Goal: Task Accomplishment & Management: Use online tool/utility

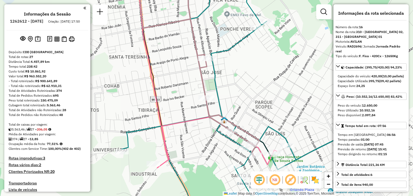
select select "**********"
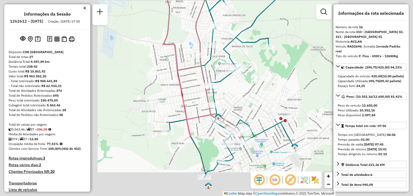
scroll to position [35, 0]
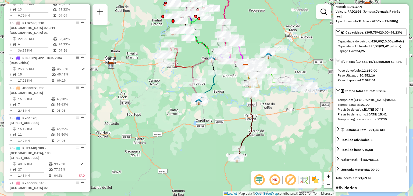
drag, startPoint x: 274, startPoint y: 96, endPoint x: 185, endPoint y: 85, distance: 90.0
click at [185, 85] on div "Janela de atendimento Grade de atendimento Capacidade Transportadoras Veículos …" at bounding box center [206, 98] width 413 height 196
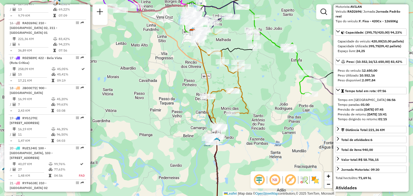
drag, startPoint x: 220, startPoint y: 44, endPoint x: 217, endPoint y: 92, distance: 48.2
click at [217, 92] on div "Janela de atendimento Grade de atendimento Capacidade Transportadoras Veículos …" at bounding box center [206, 98] width 413 height 196
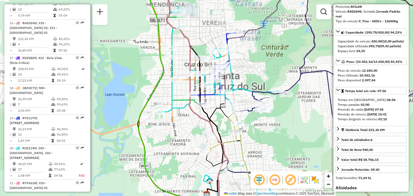
drag, startPoint x: 190, startPoint y: 44, endPoint x: 159, endPoint y: 90, distance: 55.5
click at [160, 90] on div "Rota 26 - Placa RLC7E98 41805752 - HILDOR BECKER - ME Janela de atendimento Gra…" at bounding box center [206, 98] width 413 height 196
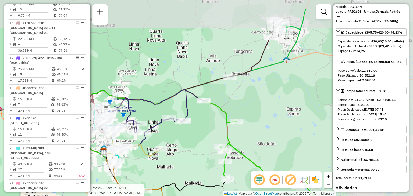
drag, startPoint x: 287, startPoint y: 72, endPoint x: 195, endPoint y: 93, distance: 94.2
click at [182, 98] on div "Rota 26 - Placa RLC7E98 41805752 - HILDOR BECKER - ME Rota 20 - Placa RUZ1J40 4…" at bounding box center [206, 98] width 413 height 196
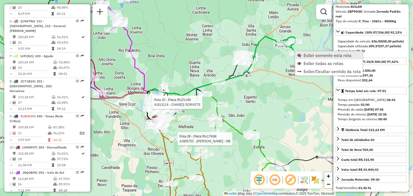
scroll to position [216, 0]
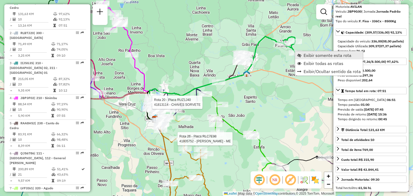
click at [303, 55] on link "Exibir somente esta rota" at bounding box center [329, 55] width 68 height 8
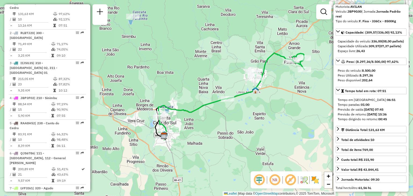
drag, startPoint x: 276, startPoint y: 98, endPoint x: 268, endPoint y: 103, distance: 9.8
click at [268, 103] on div "Janela de atendimento Grade de atendimento Capacidade Transportadoras Veículos …" at bounding box center [206, 98] width 413 height 196
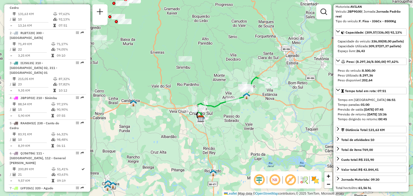
drag, startPoint x: 271, startPoint y: 109, endPoint x: 256, endPoint y: 108, distance: 14.9
click at [256, 108] on div "Janela de atendimento Grade de atendimento Capacidade Transportadoras Veículos …" at bounding box center [206, 98] width 413 height 196
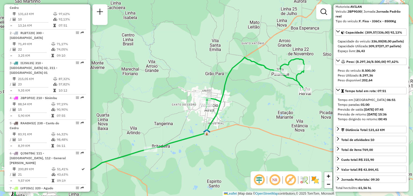
drag, startPoint x: 229, startPoint y: 102, endPoint x: 241, endPoint y: 95, distance: 13.6
click at [241, 95] on div "Janela de atendimento Grade de atendimento Capacidade Transportadoras Veículos …" at bounding box center [206, 98] width 413 height 196
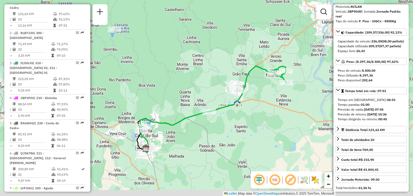
drag, startPoint x: 247, startPoint y: 113, endPoint x: 252, endPoint y: 109, distance: 6.5
click at [252, 109] on div "Janela de atendimento Grade de atendimento Capacidade Transportadoras Veículos …" at bounding box center [206, 98] width 413 height 196
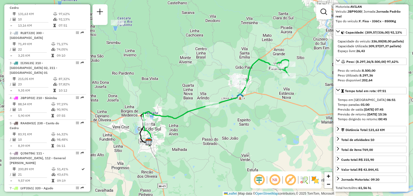
drag, startPoint x: 251, startPoint y: 112, endPoint x: 254, endPoint y: 111, distance: 3.3
click at [254, 111] on div "Janela de atendimento Grade de atendimento Capacidade Transportadoras Veículos …" at bounding box center [206, 98] width 413 height 196
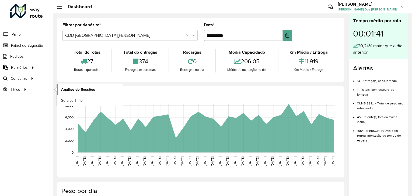
click at [86, 91] on span "Análise de Sessões" at bounding box center [78, 90] width 34 height 6
click at [83, 99] on link "Service Time" at bounding box center [90, 100] width 66 height 11
click at [74, 89] on link "Setores" at bounding box center [90, 89] width 66 height 11
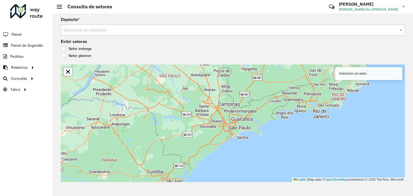
click at [272, 29] on input "text" at bounding box center [228, 30] width 328 height 6
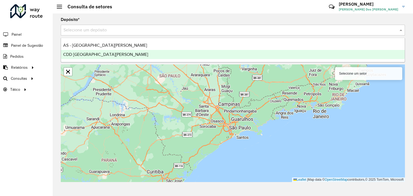
click at [190, 55] on div "CDD [GEOGRAPHIC_DATA]" at bounding box center [233, 54] width 344 height 9
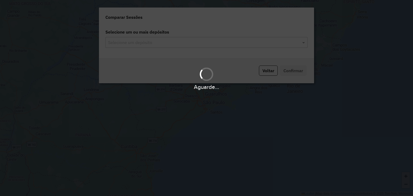
click at [164, 45] on body "Aguarde... Pop-up bloqueado! Seu navegador bloqueou automáticamente a abertura …" at bounding box center [206, 98] width 413 height 196
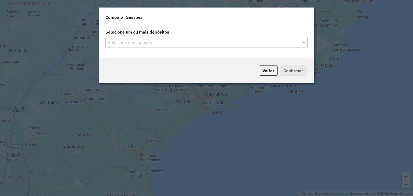
click at [160, 46] on div "Selecione um depósito" at bounding box center [206, 42] width 202 height 11
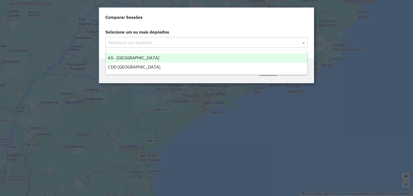
drag, startPoint x: 149, startPoint y: 43, endPoint x: 146, endPoint y: 47, distance: 4.1
click at [148, 43] on input "text" at bounding box center [204, 43] width 194 height 6
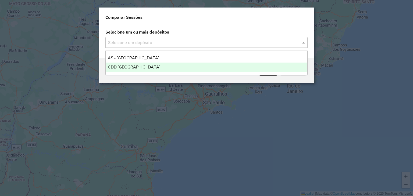
click at [139, 63] on div "CDD [GEOGRAPHIC_DATA]" at bounding box center [207, 67] width 202 height 9
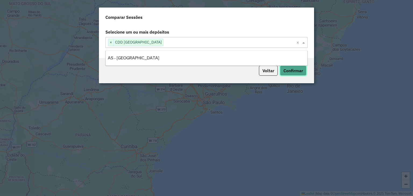
click at [290, 73] on button "Confirmar" at bounding box center [293, 71] width 27 height 10
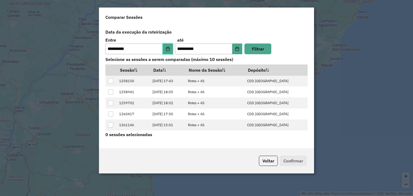
click at [169, 50] on icon "Choose Date" at bounding box center [168, 49] width 4 height 4
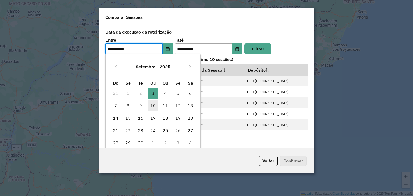
click at [151, 106] on span "10" at bounding box center [153, 105] width 11 height 11
type input "**********"
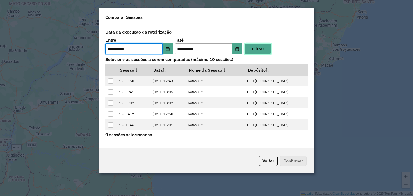
click at [258, 49] on button "Filtrar" at bounding box center [258, 49] width 27 height 11
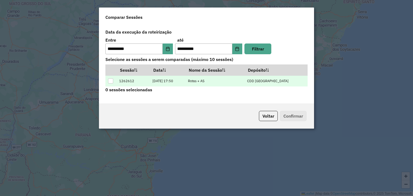
click at [112, 80] on div at bounding box center [110, 81] width 5 height 5
click at [295, 117] on button "Confirmar" at bounding box center [293, 116] width 27 height 10
